Goal: Task Accomplishment & Management: Manage account settings

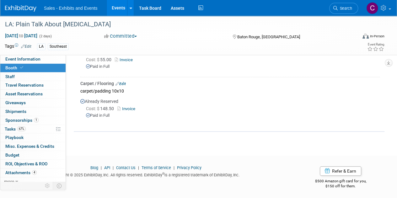
click at [115, 11] on link "Events" at bounding box center [118, 8] width 23 height 16
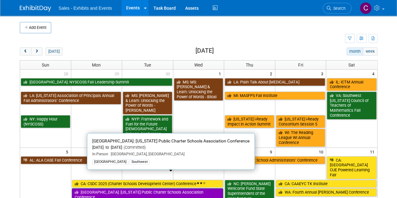
click at [97, 189] on link "[GEOGRAPHIC_DATA]: [US_STATE] Public Charter Schools Association Conference" at bounding box center [148, 195] width 152 height 13
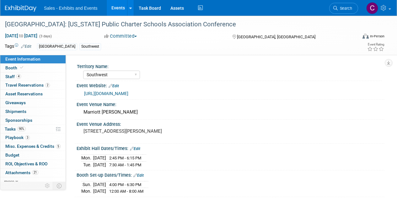
select select "Southwest"
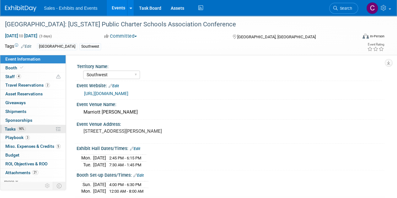
click at [16, 128] on span "Tasks 90%" at bounding box center [15, 129] width 21 height 5
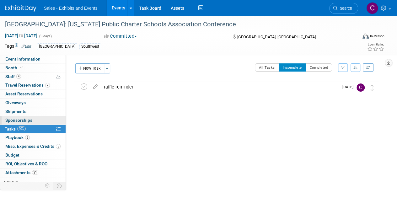
click at [14, 120] on span "Sponsorships 0" at bounding box center [18, 120] width 27 height 5
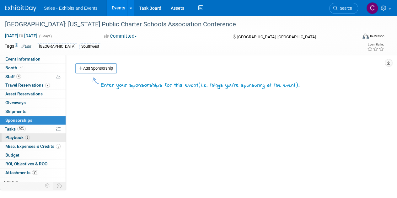
click at [10, 135] on span "Playbook 3" at bounding box center [17, 137] width 25 height 5
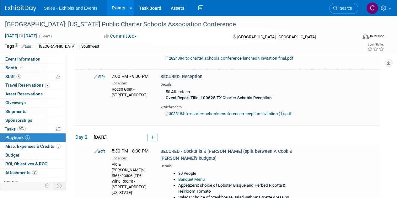
scroll to position [250, 0]
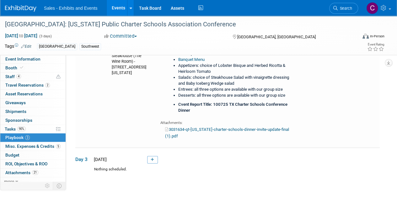
click at [118, 8] on link "Events" at bounding box center [118, 8] width 23 height 16
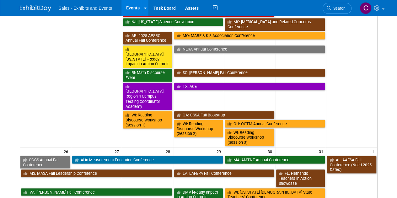
scroll to position [501, 0]
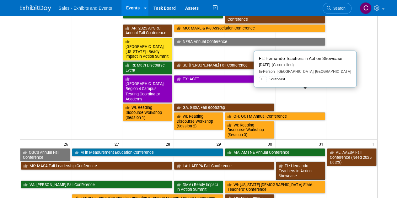
click at [307, 162] on link "FL: Hernando Teachers in Action Showcase" at bounding box center [301, 171] width 50 height 18
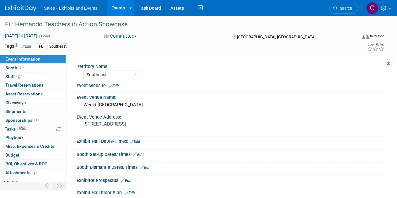
select select "Southeast"
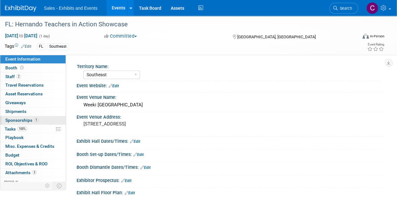
click at [13, 119] on span "Sponsorships 1" at bounding box center [21, 120] width 33 height 5
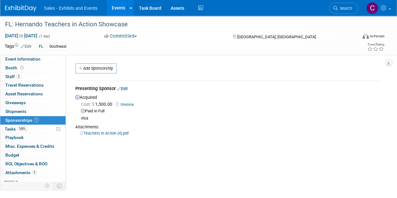
click at [125, 88] on link "Edit" at bounding box center [123, 88] width 10 height 5
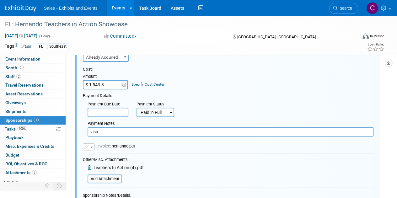
scroll to position [61, 0]
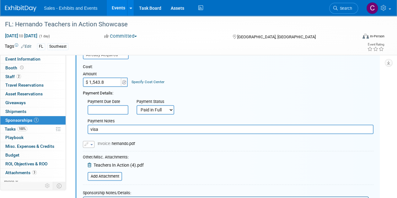
type input "$ 1,543.80"
click at [107, 129] on input "visa" at bounding box center [231, 129] width 286 height 9
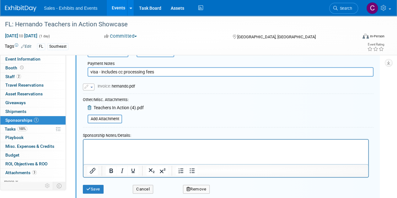
scroll to position [119, 0]
type input "visa - includes cc processing fees"
click at [91, 189] on button "Save" at bounding box center [93, 189] width 21 height 9
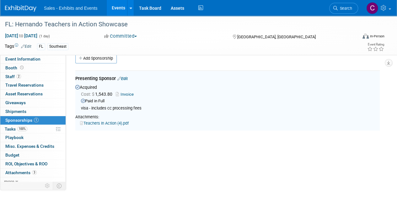
scroll to position [9, 0]
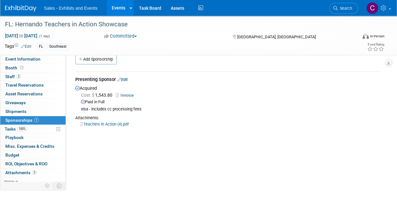
click at [115, 7] on link "Events" at bounding box center [118, 8] width 23 height 16
